Goal: Use online tool/utility: Utilize a website feature to perform a specific function

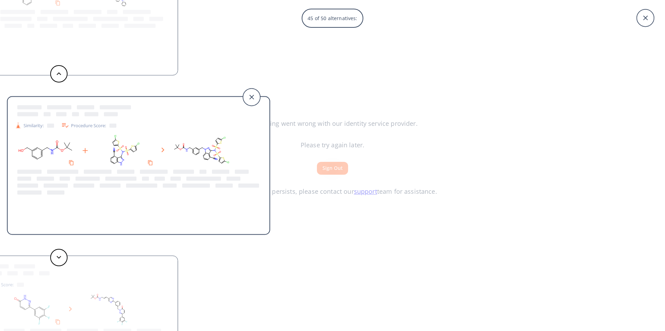
click at [331, 17] on p "45 of 50 alternatives:" at bounding box center [332, 18] width 56 height 14
click at [321, 167] on div "45 of 50 alternatives: Similarity: Procedure Score: Similarity: Procedure Score…" at bounding box center [332, 165] width 665 height 331
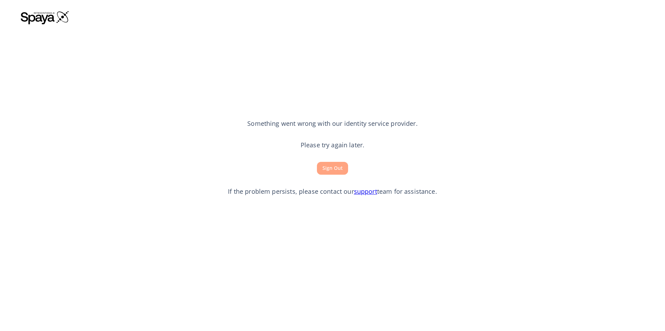
click at [324, 167] on button "Sign Out" at bounding box center [332, 168] width 31 height 13
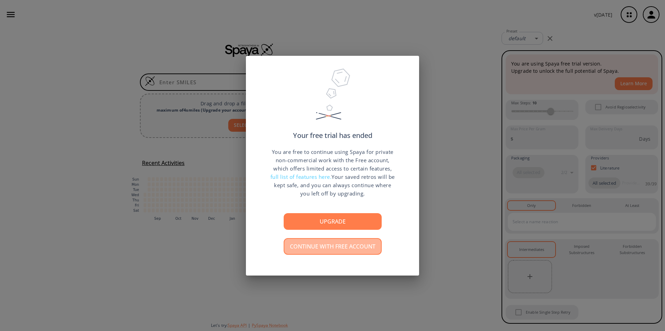
click at [344, 243] on button "Continue with free account" at bounding box center [333, 246] width 98 height 17
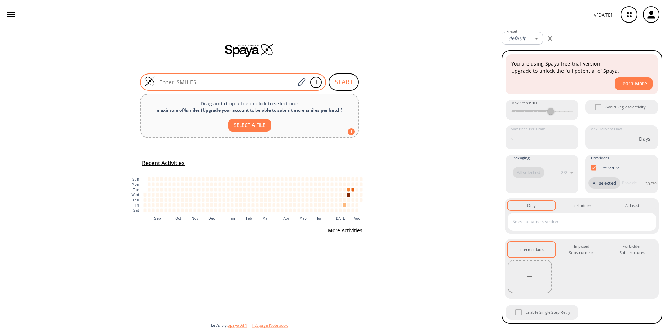
click at [161, 79] on input at bounding box center [225, 82] width 140 height 7
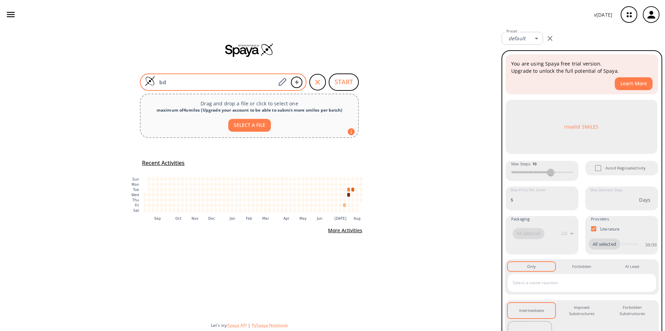
type input "b"
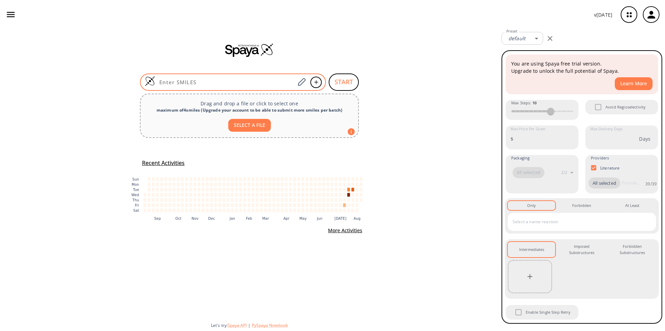
paste input "OB(O)c1ccc(cc1)[N+](=O)[O-]"
type input "OB(O)c1ccc(cc1)[N+](=O)[O-]"
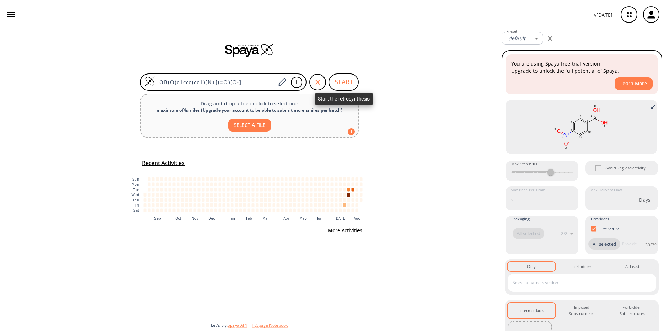
click at [341, 84] on button "START" at bounding box center [344, 81] width 30 height 17
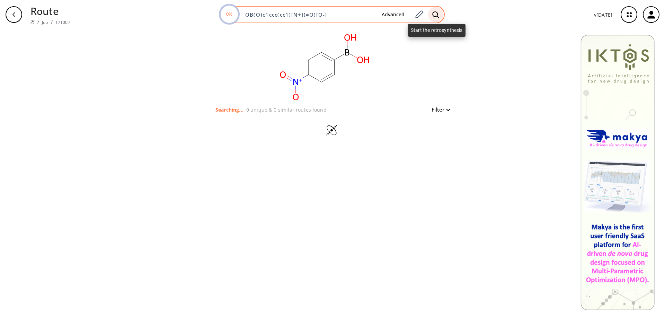
click at [436, 15] on icon at bounding box center [435, 14] width 7 height 7
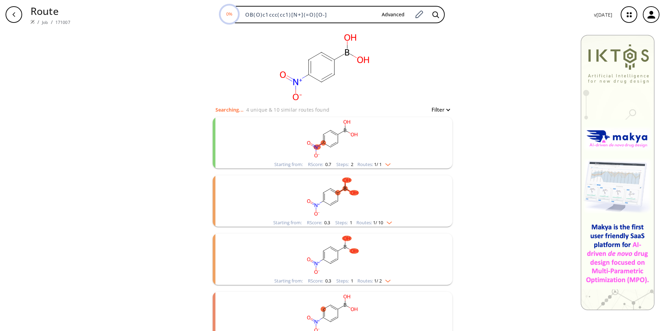
click at [334, 150] on rect "clusters" at bounding box center [332, 138] width 180 height 43
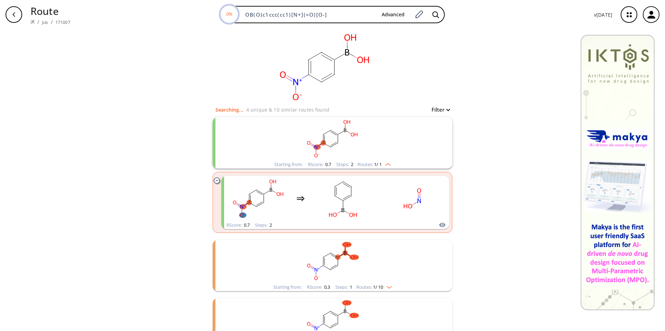
click at [336, 147] on rect "clusters" at bounding box center [332, 138] width 180 height 43
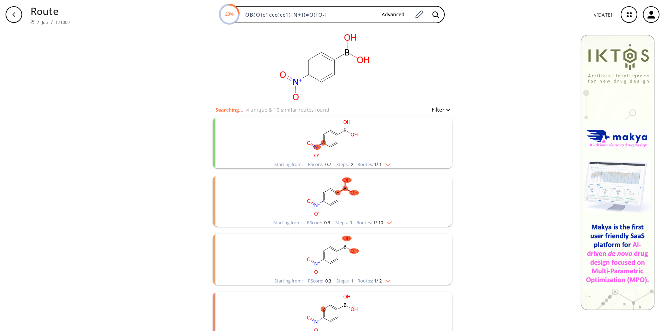
click at [344, 208] on rect "clusters" at bounding box center [332, 196] width 180 height 43
